Goal: Task Accomplishment & Management: Complete application form

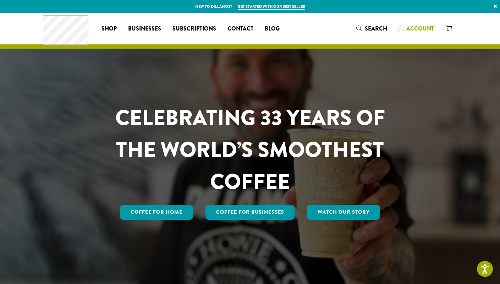
click at [416, 28] on span "Account" at bounding box center [420, 28] width 28 height 8
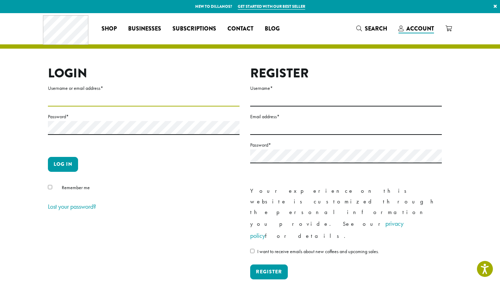
type input "**********"
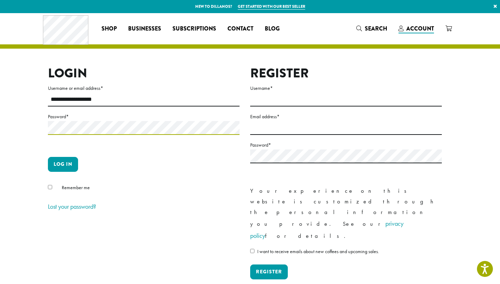
click at [63, 164] on button "Log in" at bounding box center [63, 164] width 30 height 15
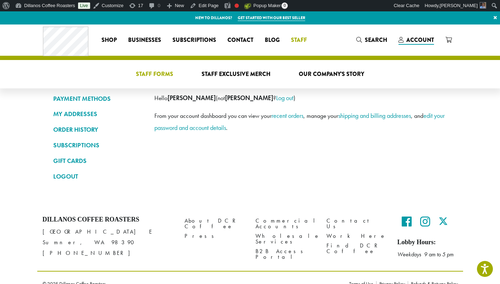
click at [147, 75] on span "Staff Forms" at bounding box center [154, 74] width 37 height 9
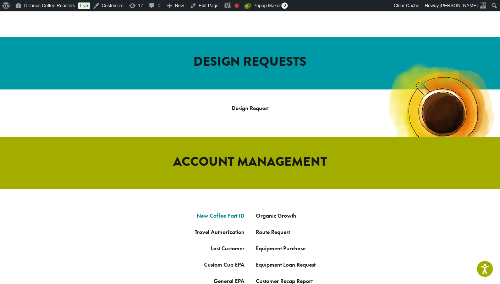
scroll to position [262, 0]
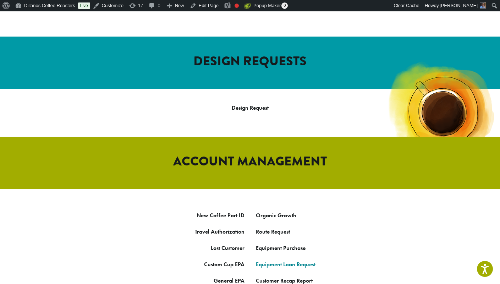
click at [267, 260] on link "Equipment Loan Request" at bounding box center [286, 263] width 60 height 7
click at [274, 244] on link "Equipment Purcha" at bounding box center [278, 247] width 45 height 7
click at [274, 260] on link "Equipment Loan Request" at bounding box center [286, 263] width 60 height 7
